Goal: Information Seeking & Learning: Learn about a topic

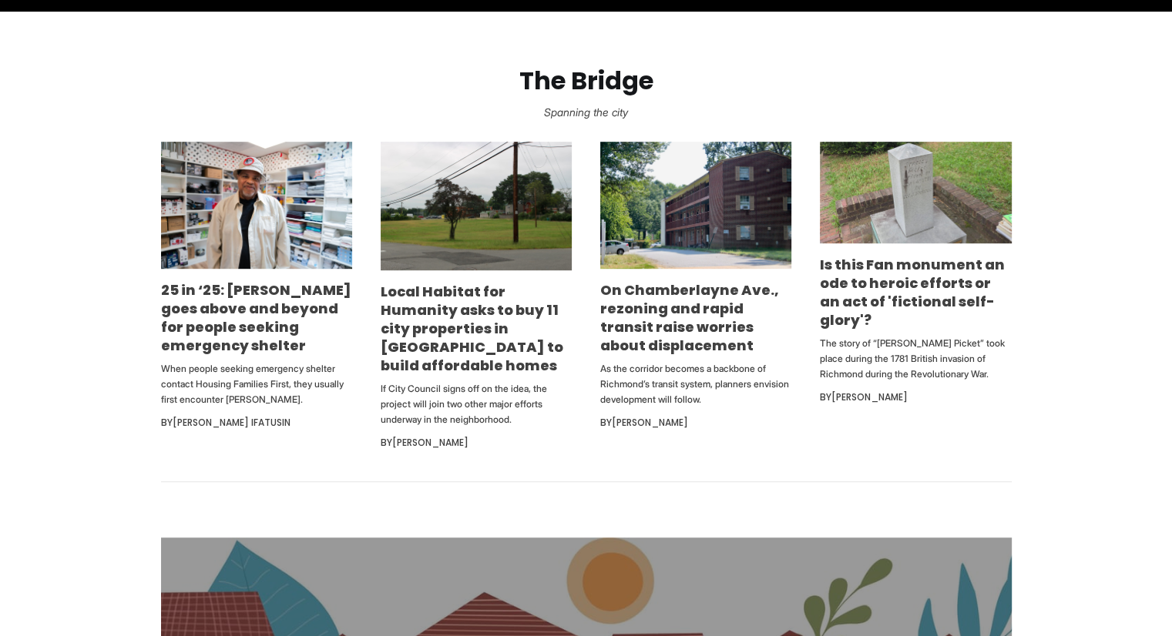
scroll to position [914, 0]
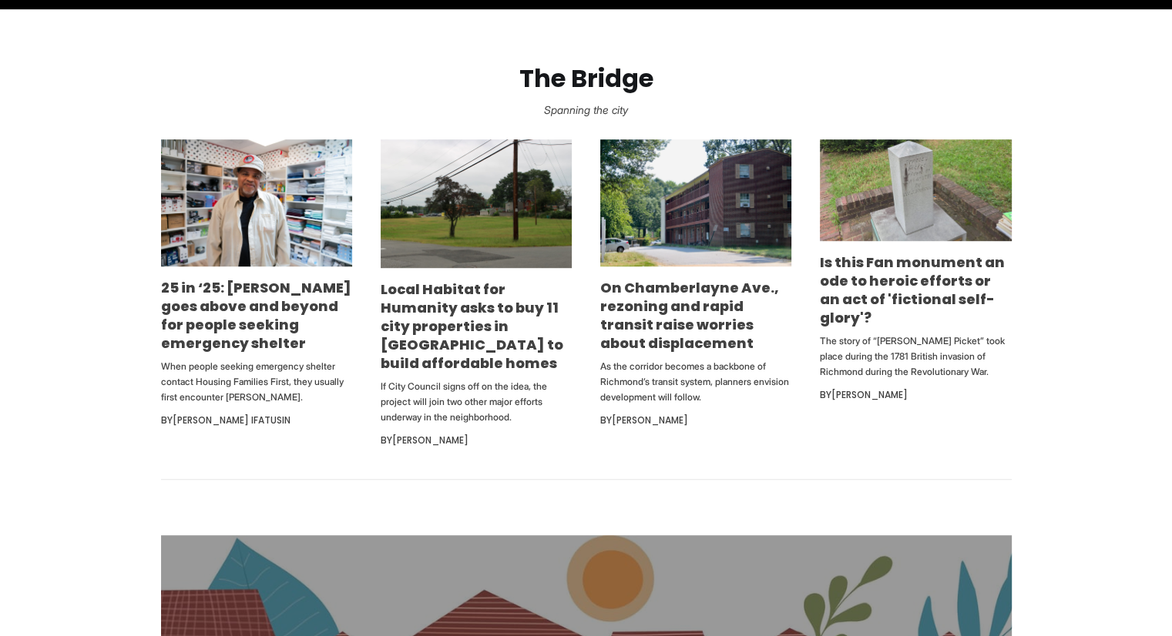
click at [707, 344] on h3 "On Chamberlayne Ave., rezoning and rapid transit raise worries about displaceme…" at bounding box center [695, 316] width 191 height 74
click at [690, 332] on link "On Chamberlayne Ave., rezoning and rapid transit raise worries about displaceme…" at bounding box center [689, 315] width 179 height 75
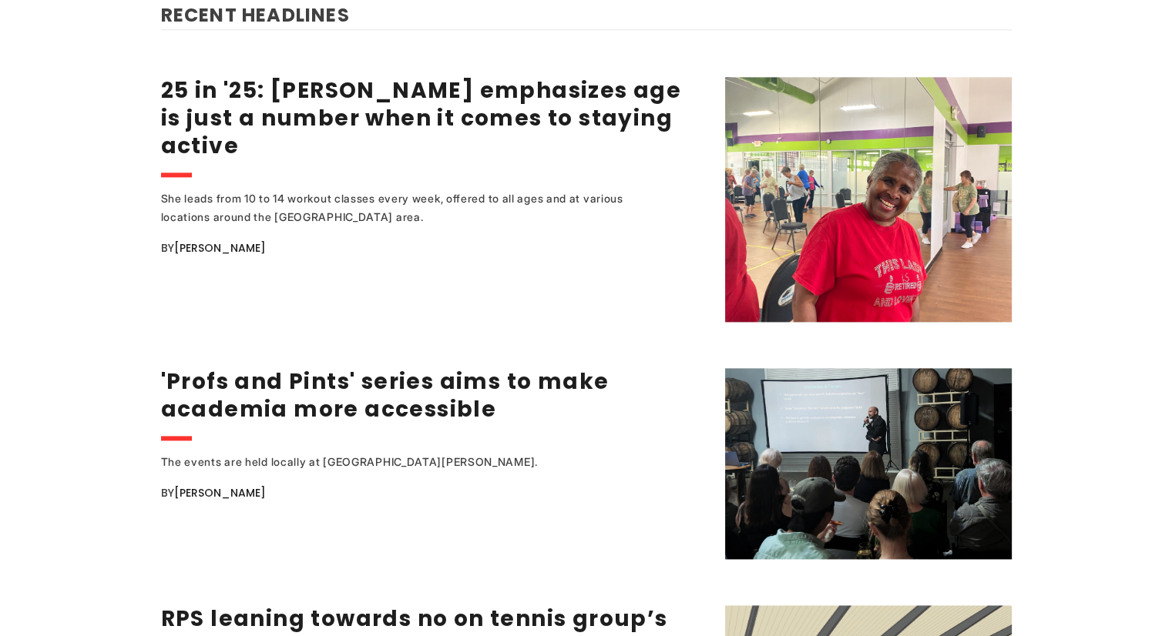
scroll to position [2163, 0]
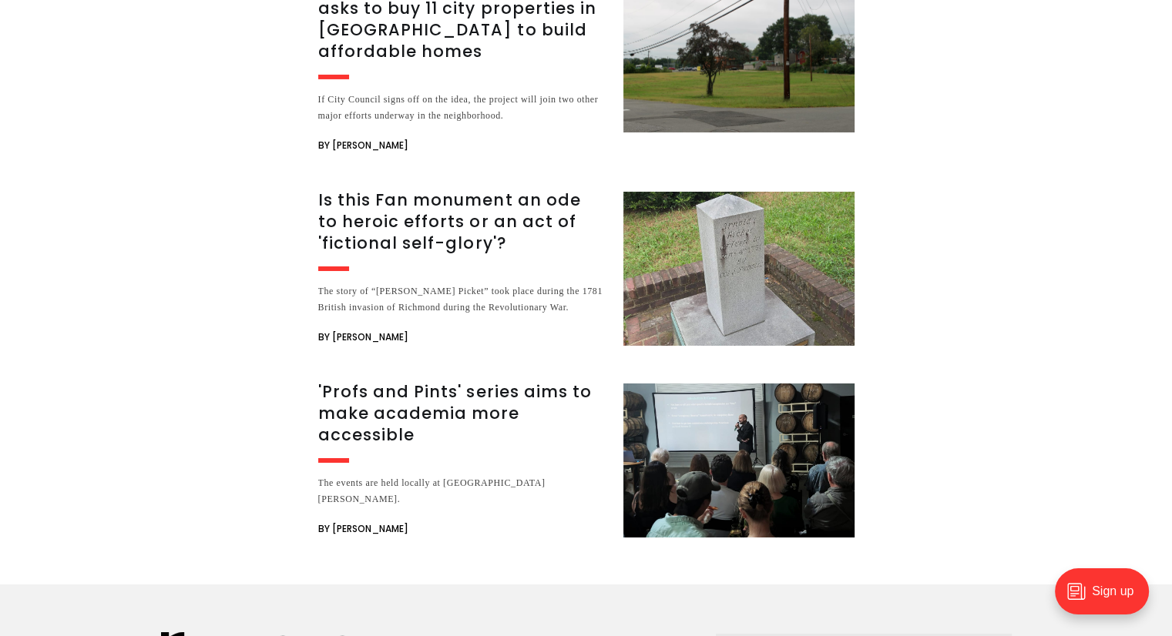
scroll to position [5458, 0]
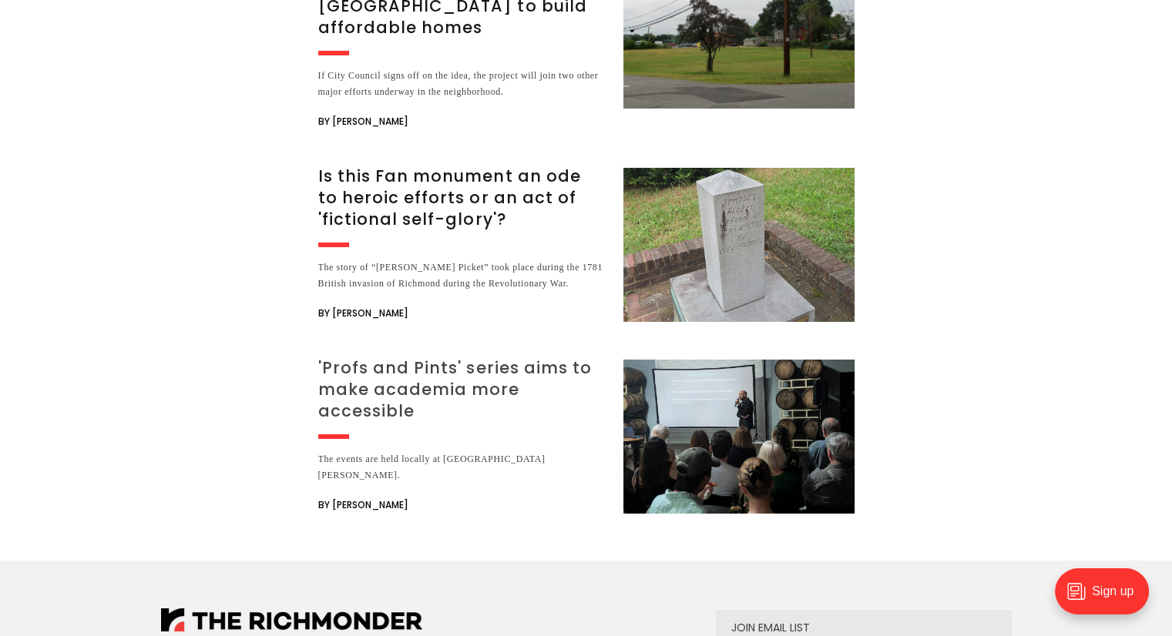
click at [456, 358] on h3 "'Profs and Pints' series aims to make academia more accessible" at bounding box center [461, 390] width 287 height 65
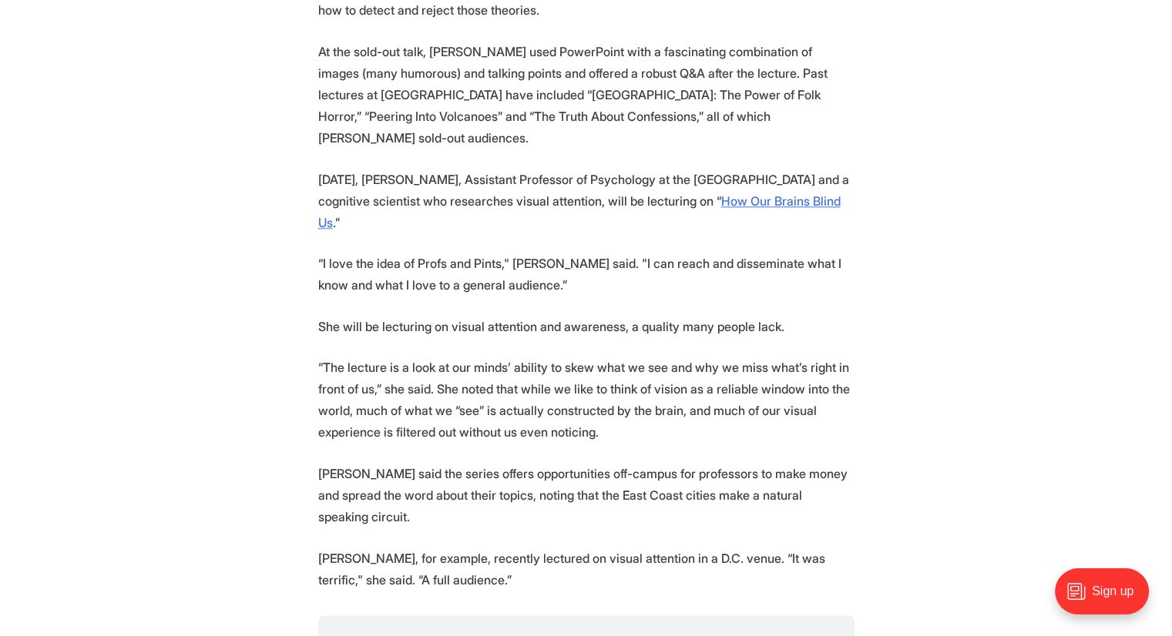
scroll to position [1939, 0]
